Goal: Task Accomplishment & Management: Complete application form

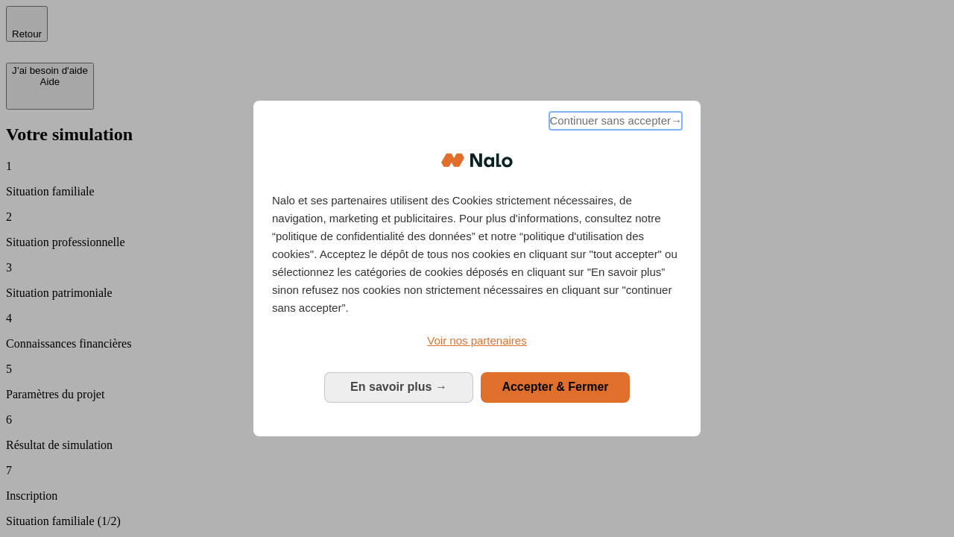
click at [614, 123] on span "Continuer sans accepter →" at bounding box center [615, 121] width 133 height 18
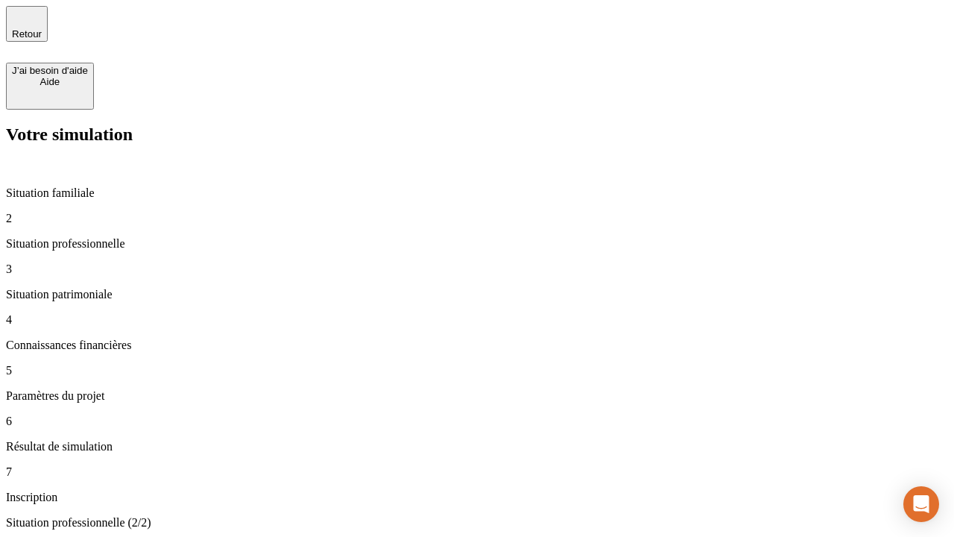
type input "30 000"
type input "40 000"
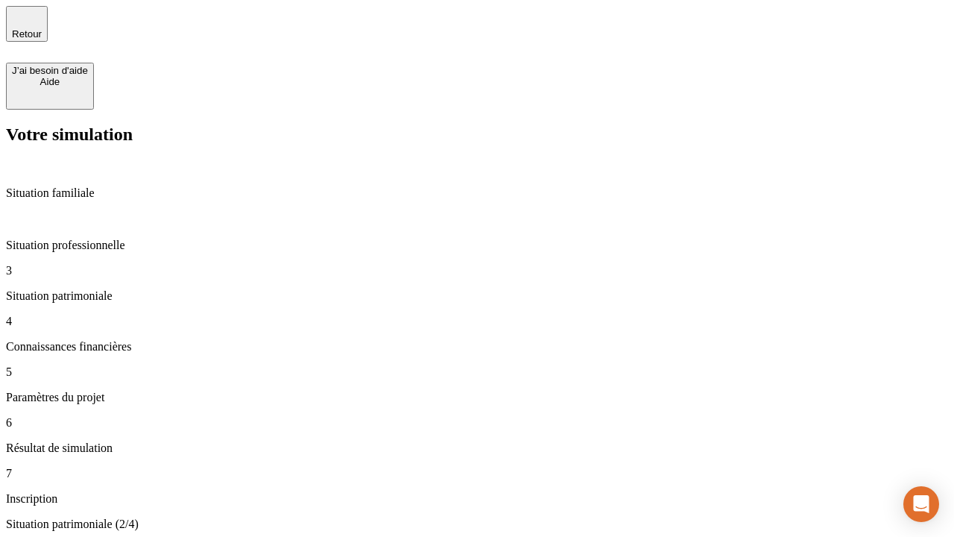
type input "1 100"
type input "20"
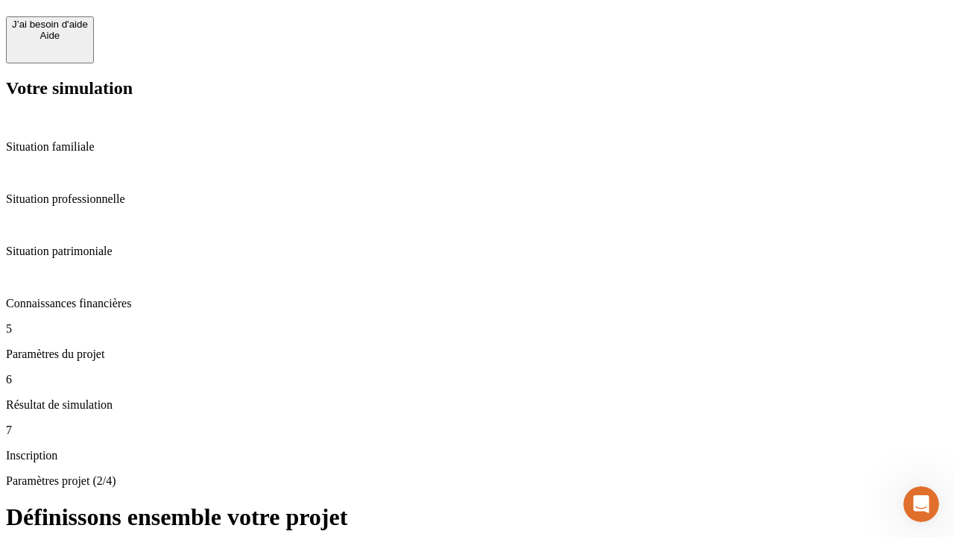
scroll to position [15, 0]
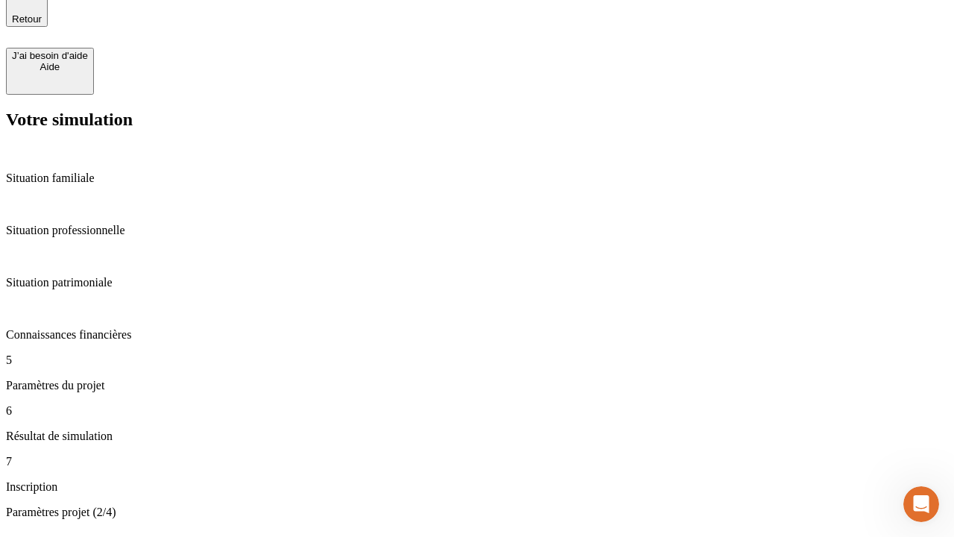
type input "40"
type input "62"
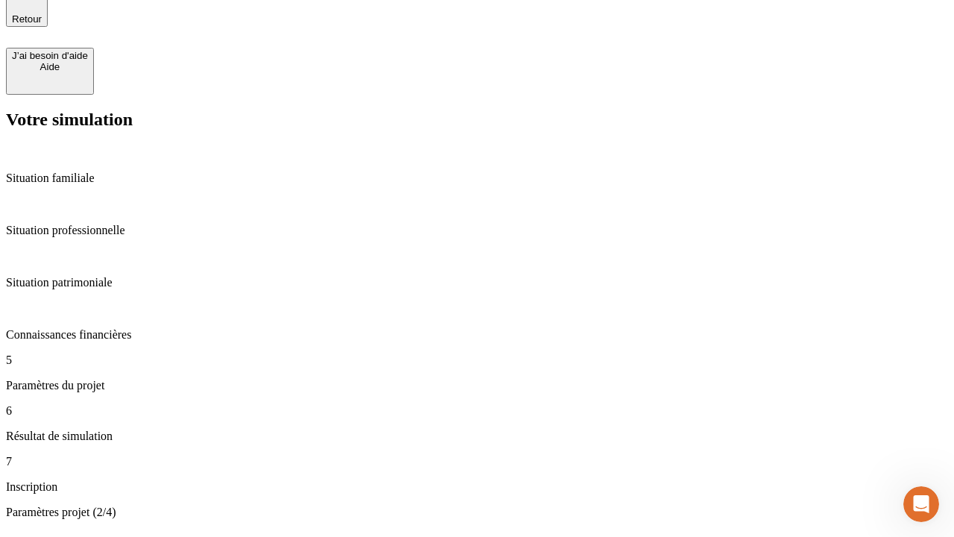
type input "50 000"
type input "640"
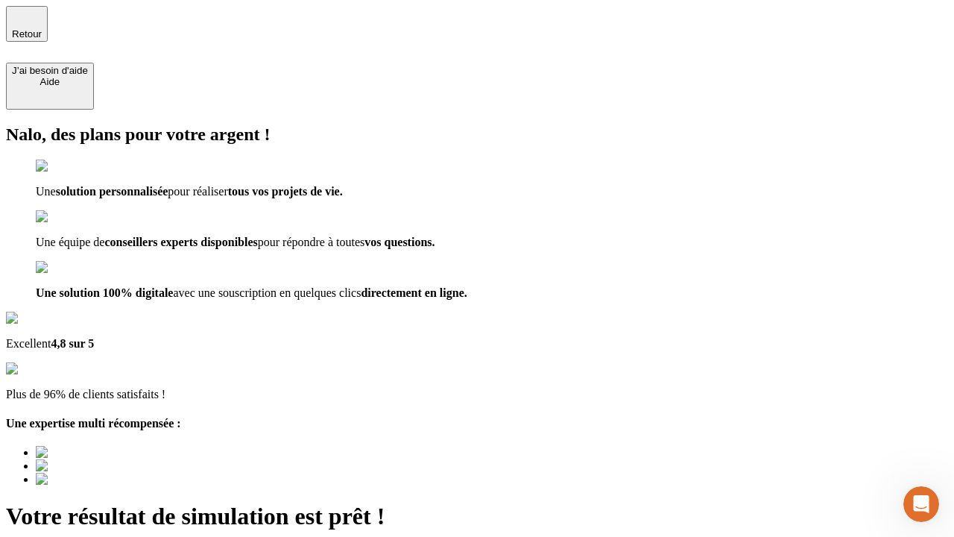
type input "[EMAIL_ADDRESS][DOMAIN_NAME]"
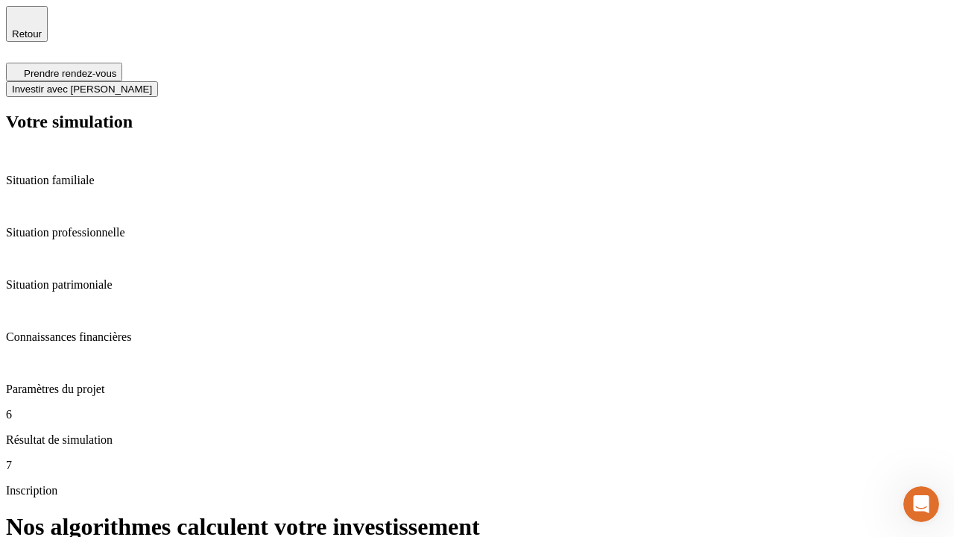
scroll to position [6, 0]
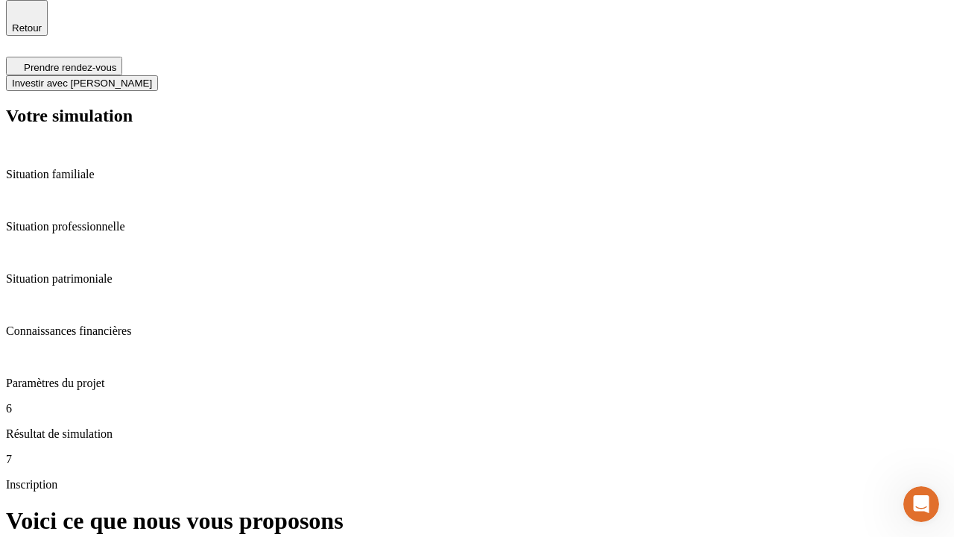
click at [152, 77] on span "Investir avec [PERSON_NAME]" at bounding box center [82, 82] width 140 height 11
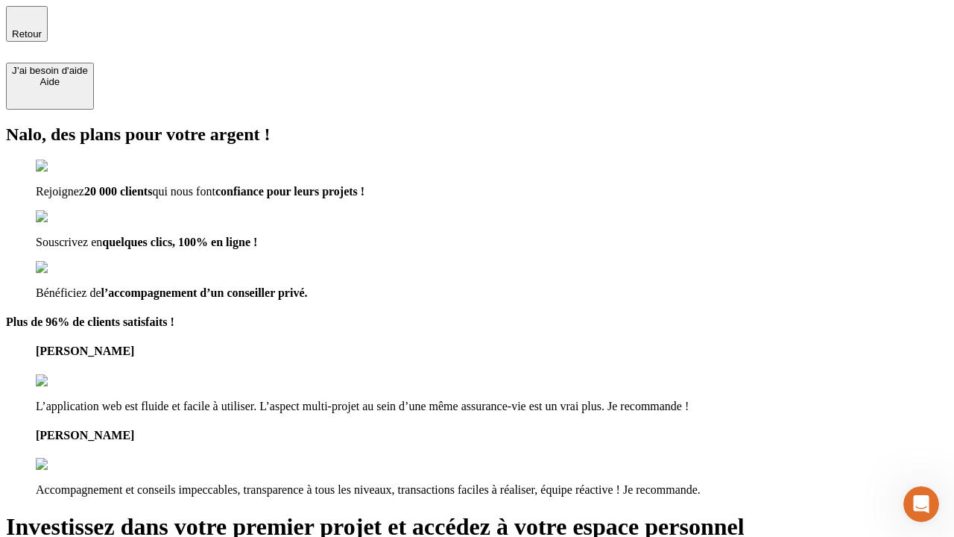
type input "[PERSON_NAME][EMAIL_ADDRESS][DOMAIN_NAME]"
